Goal: Information Seeking & Learning: Learn about a topic

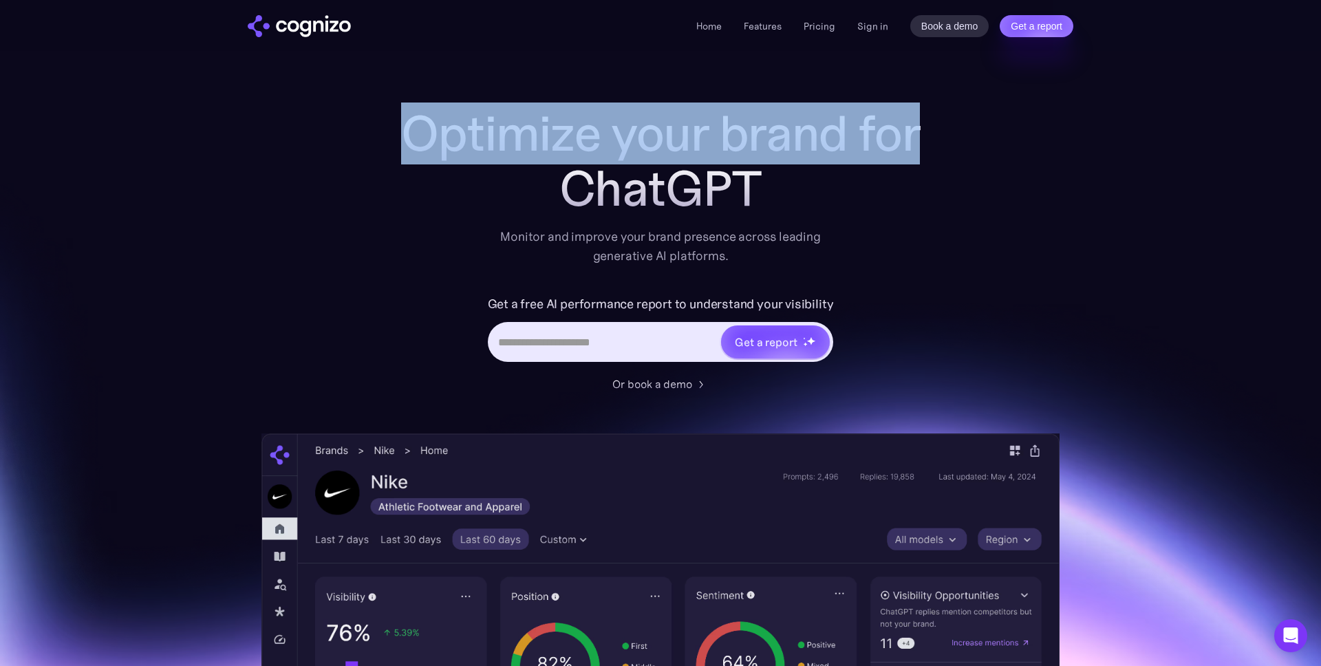
drag, startPoint x: 409, startPoint y: 144, endPoint x: 892, endPoint y: 219, distance: 488.0
click at [892, 219] on div "Optimize your brand for ChatGPT Monitor and improve your brand presence across …" at bounding box center [660, 186] width 550 height 160
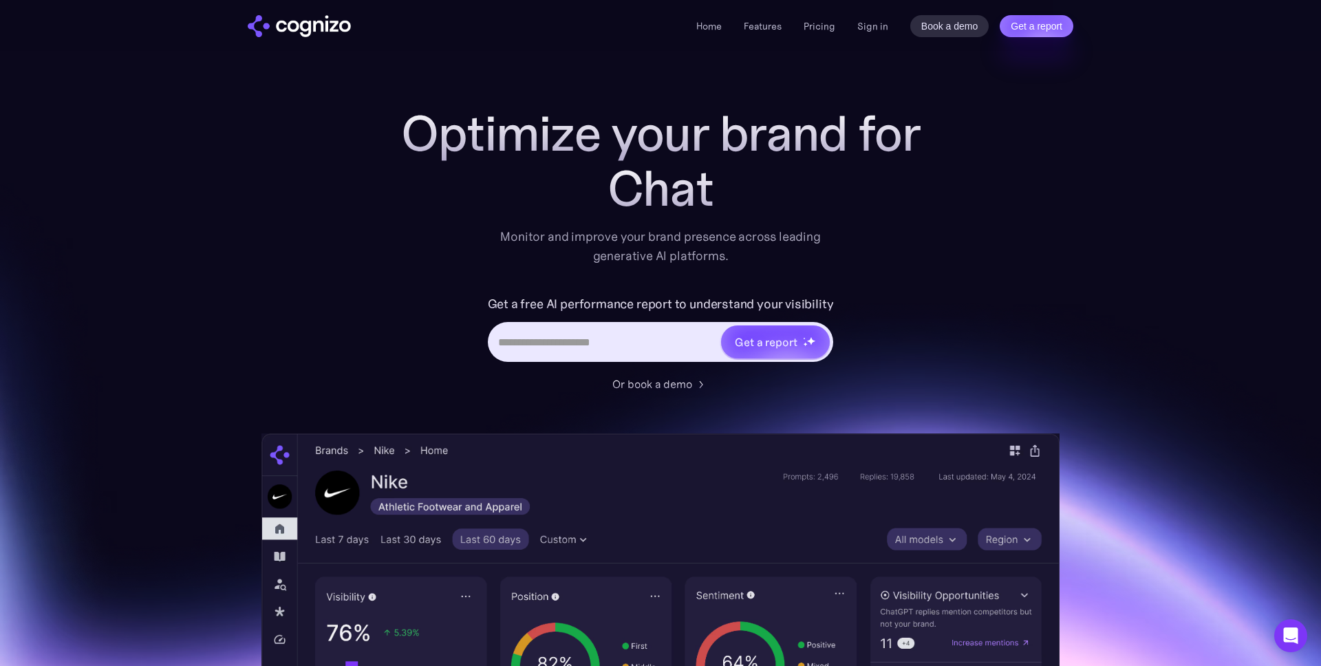
click at [892, 219] on div "Optimize your brand for Chat Monitor and improve your brand presence across lea…" at bounding box center [660, 186] width 550 height 160
click at [784, 27] on ul "Home Features Pricing Book a demo Get a report" at bounding box center [765, 26] width 139 height 17
click at [773, 27] on link "Features" at bounding box center [763, 26] width 38 height 12
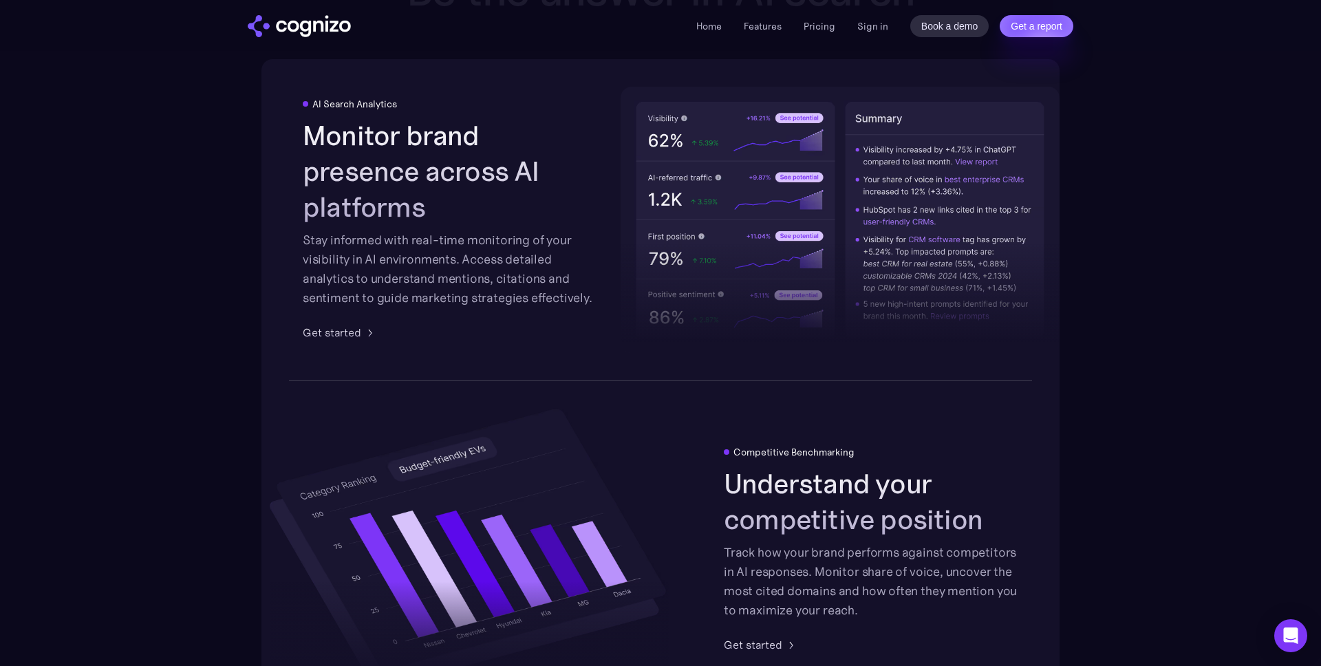
scroll to position [2177, 0]
drag, startPoint x: 411, startPoint y: 234, endPoint x: 519, endPoint y: 241, distance: 107.6
click at [519, 241] on div "Stay informed with real-time monitoring of your visibility in AI environments. …" at bounding box center [450, 269] width 294 height 77
click at [442, 212] on div "Monitor brand presence across AI platforms Stay informed with real-time monitor…" at bounding box center [450, 213] width 294 height 190
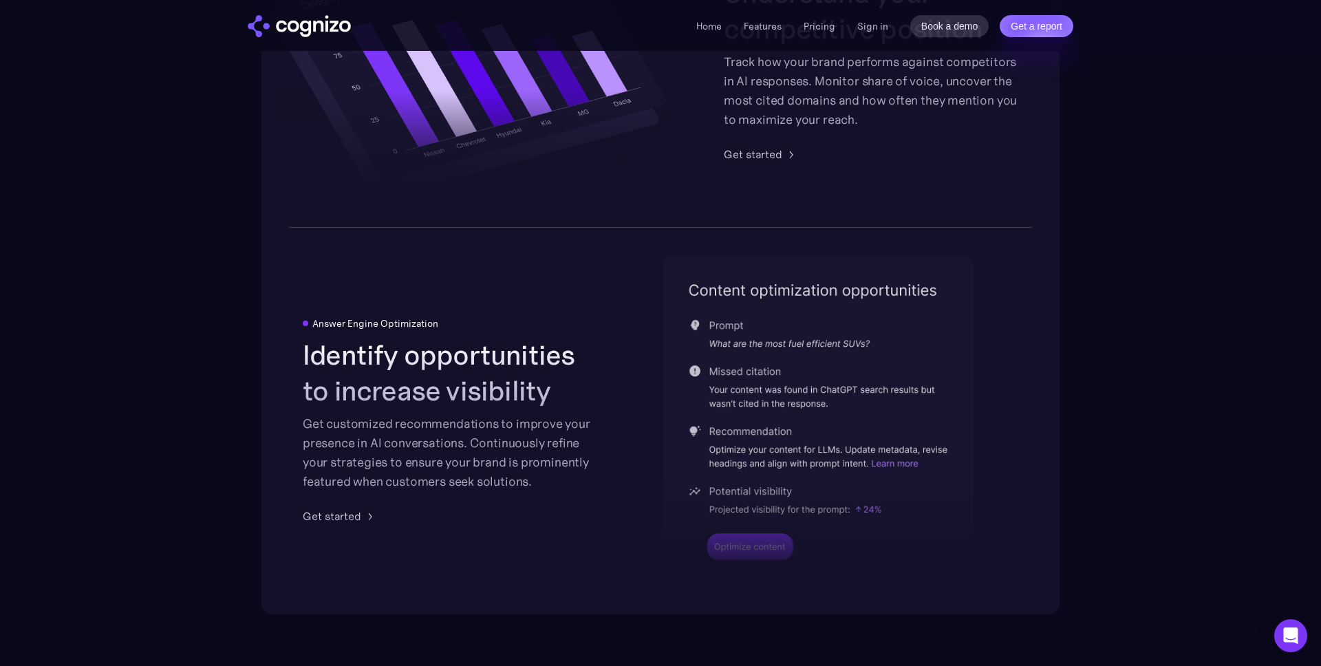
scroll to position [2670, 0]
click at [745, 543] on div at bounding box center [818, 483] width 311 height 202
click at [767, 551] on div at bounding box center [818, 483] width 311 height 202
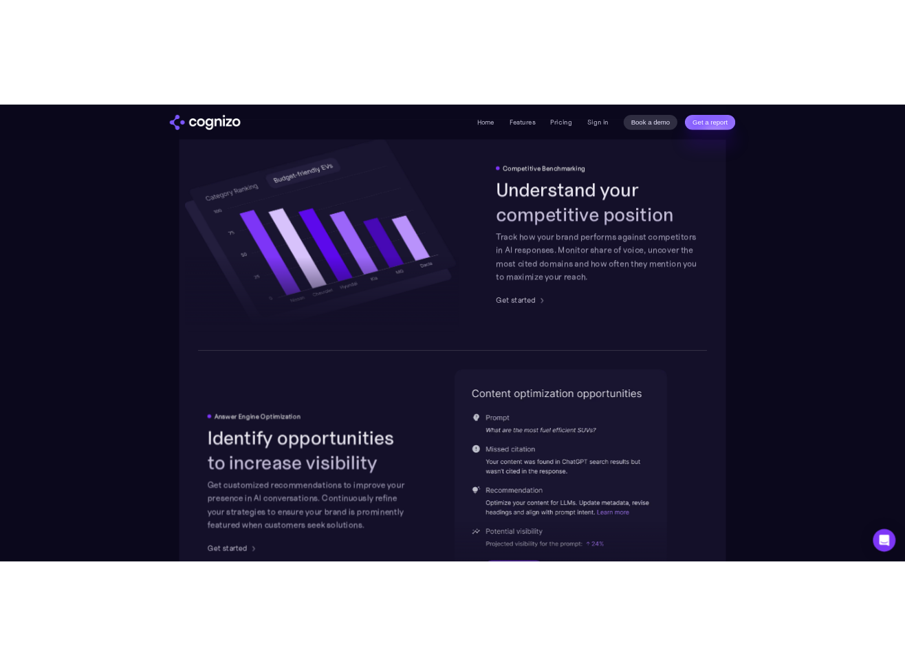
scroll to position [2481, 0]
